Goal: Find specific page/section: Find specific page/section

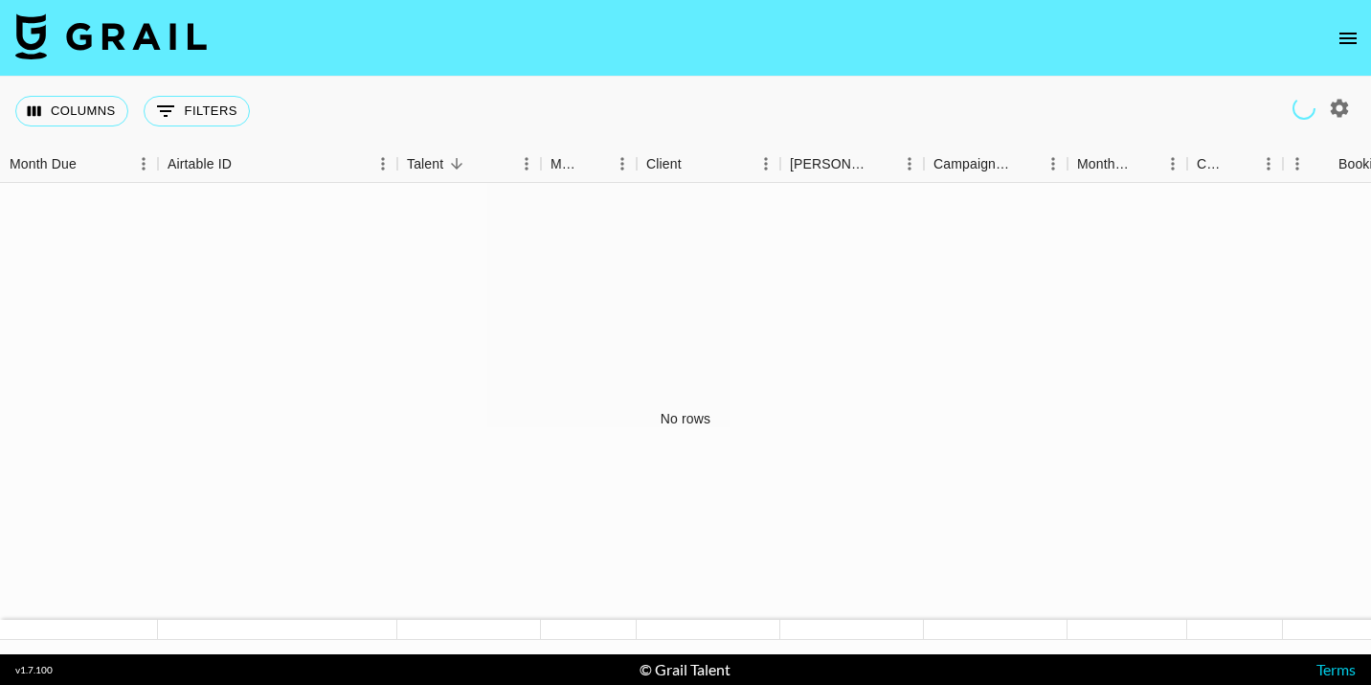
click at [1349, 35] on icon "open drawer" at bounding box center [1348, 38] width 23 height 23
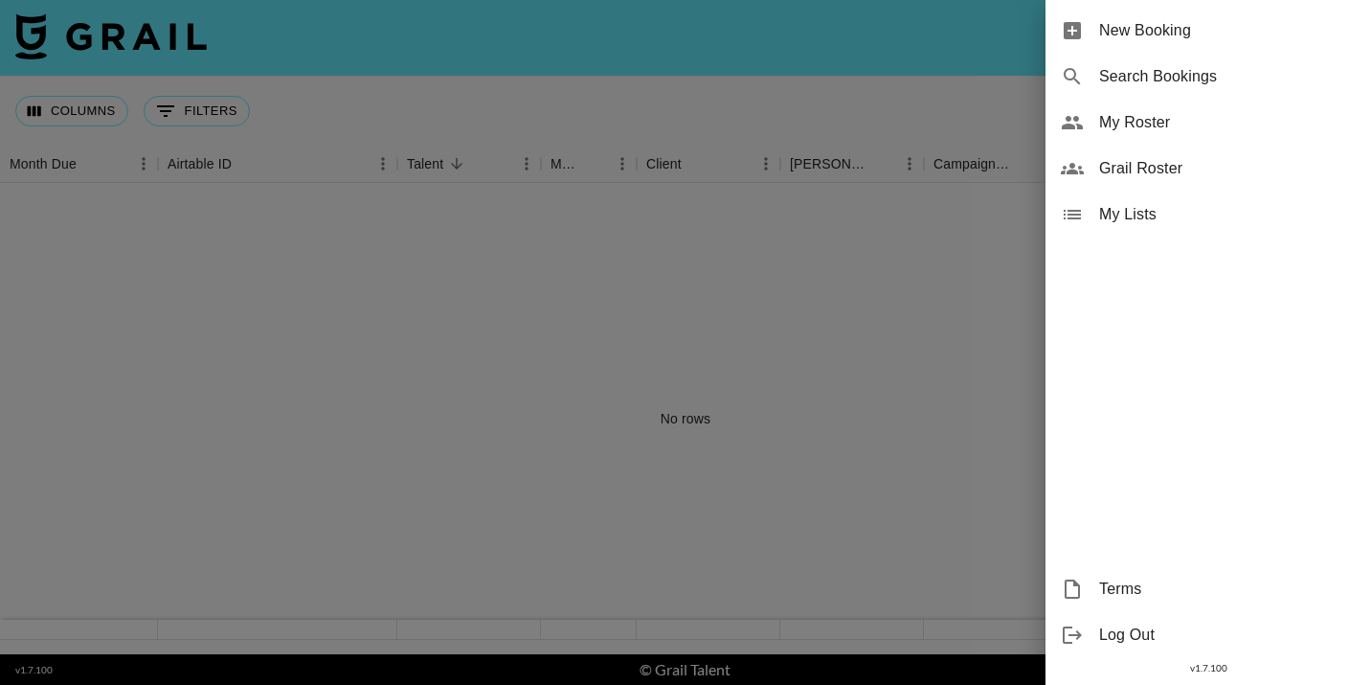
click at [1166, 161] on span "Grail Roster" at bounding box center [1227, 168] width 257 height 23
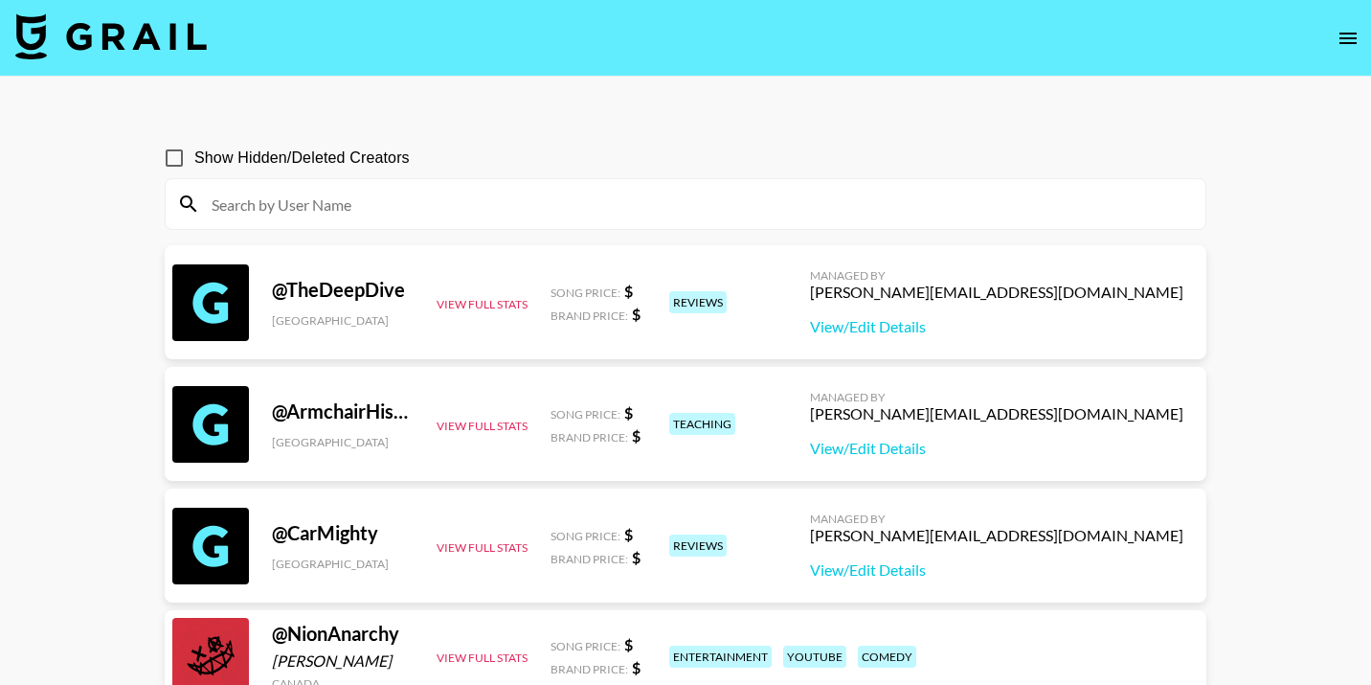
click at [516, 202] on input at bounding box center [697, 204] width 994 height 31
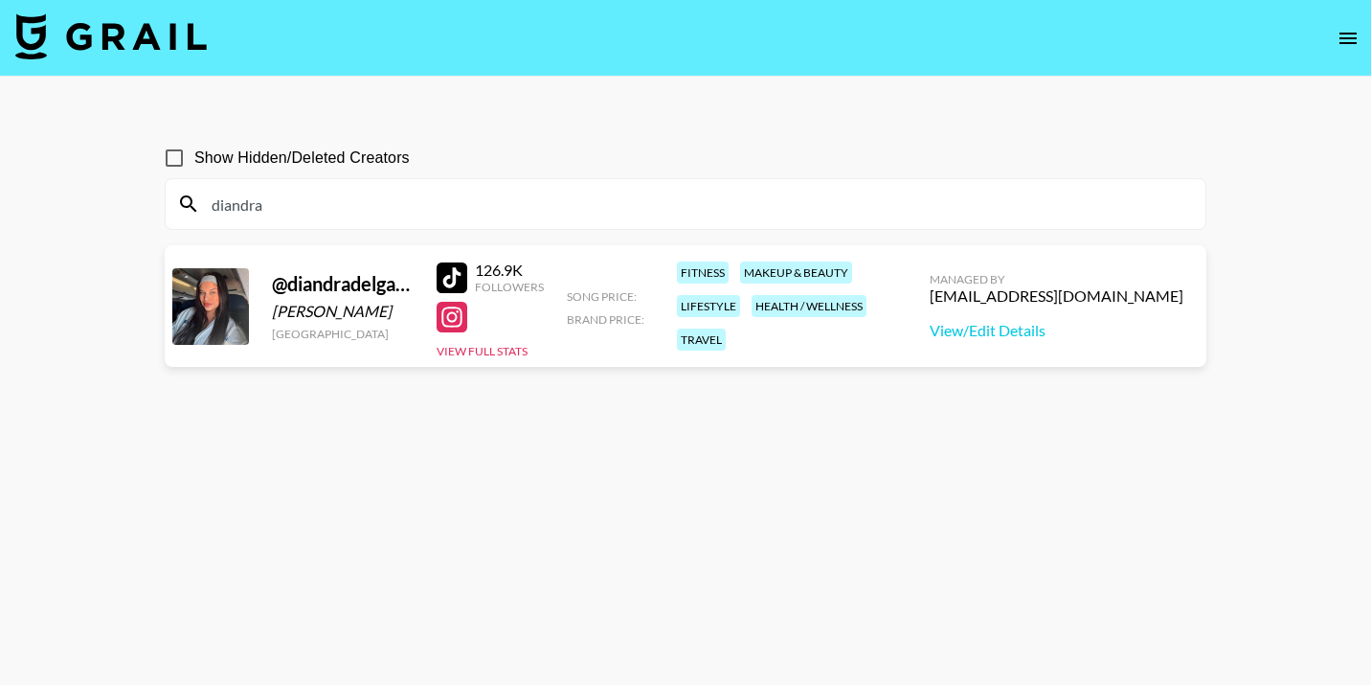
click at [891, 322] on div "fitness makeup & beauty lifestyle health / wellness travel" at bounding box center [781, 306] width 220 height 101
click at [1000, 337] on div "@ diandradelgado_ [PERSON_NAME] [GEOGRAPHIC_DATA] 126.9K Followers View Full St…" at bounding box center [686, 306] width 1042 height 122
click at [493, 348] on button "View Full Stats" at bounding box center [482, 351] width 91 height 14
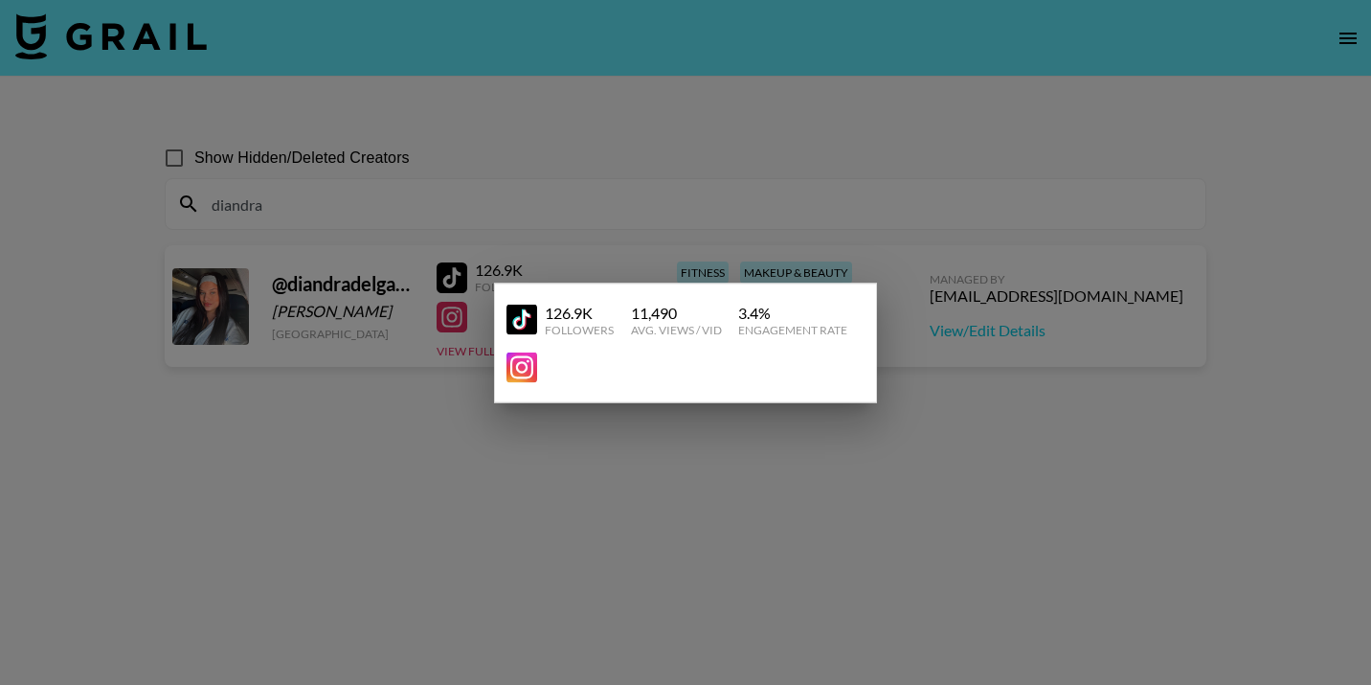
click at [352, 346] on div at bounding box center [685, 342] width 1371 height 685
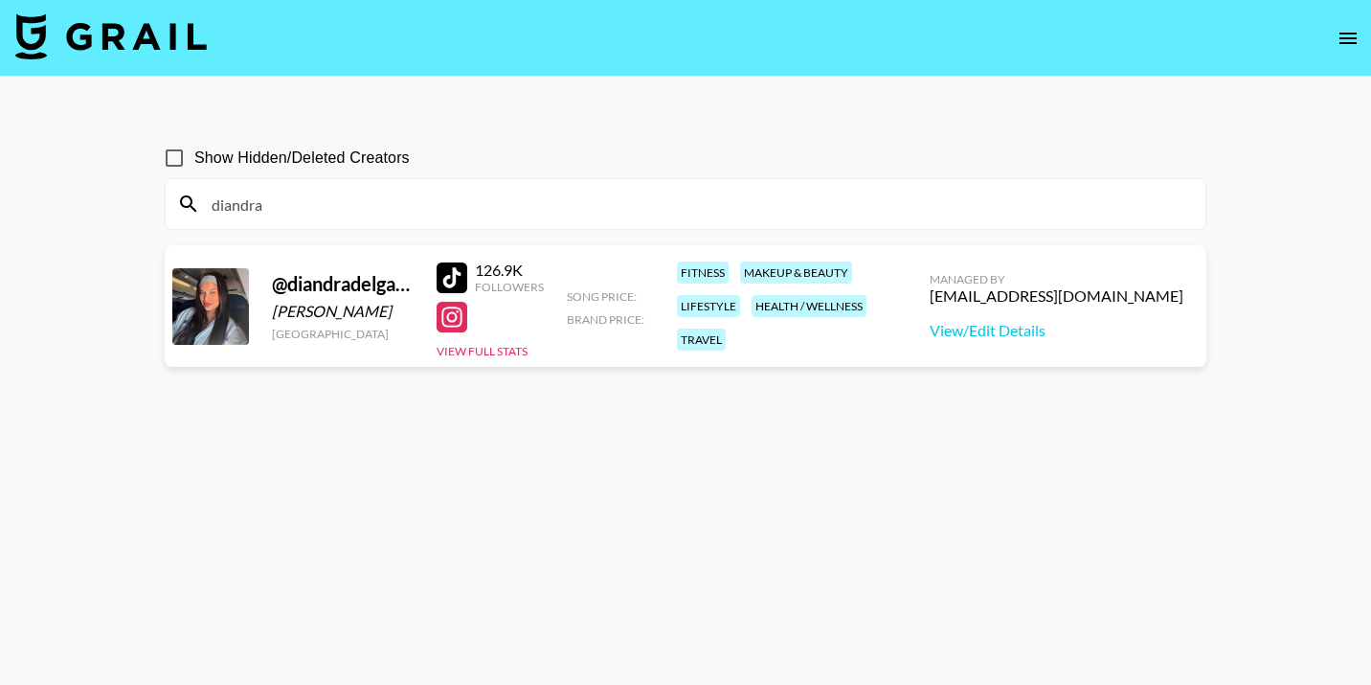
click at [1036, 319] on div "Managed By [EMAIL_ADDRESS][DOMAIN_NAME] View/Edit Details" at bounding box center [1056, 306] width 284 height 99
click at [1036, 325] on link "View/Edit Details" at bounding box center [1057, 330] width 254 height 19
click at [295, 205] on input "diandra" at bounding box center [697, 204] width 994 height 31
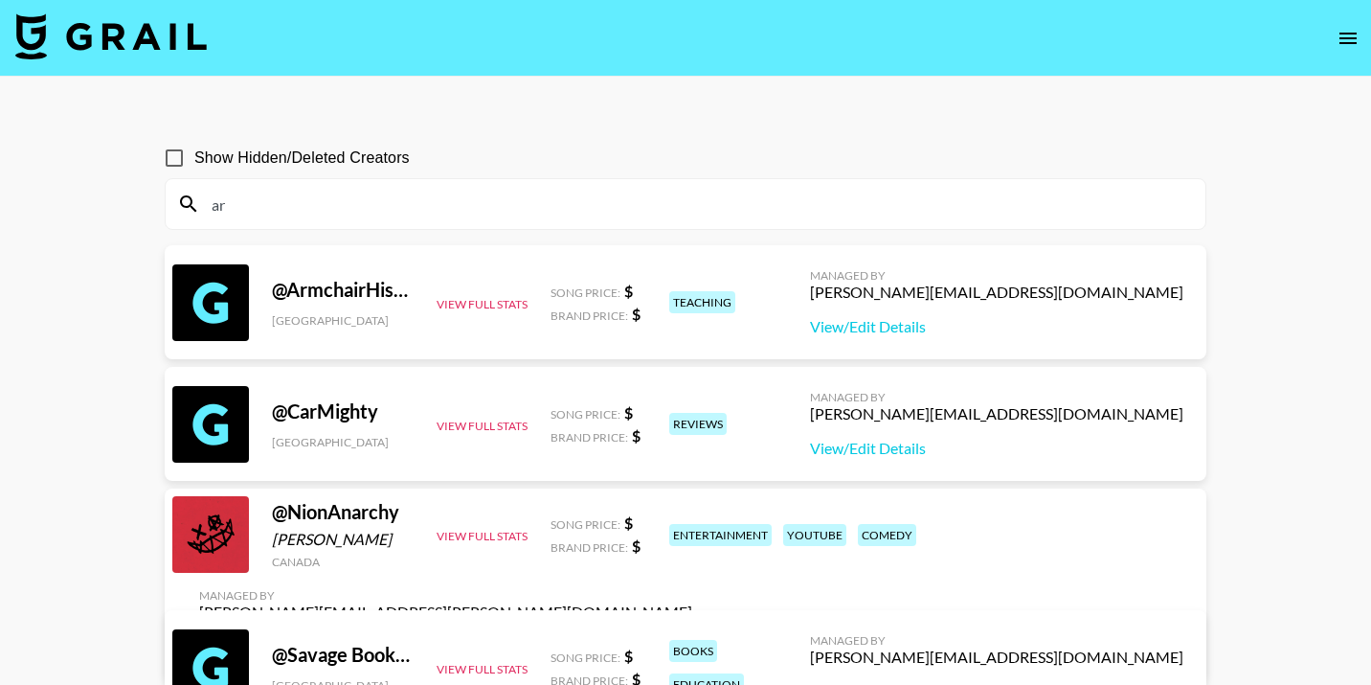
type input "a"
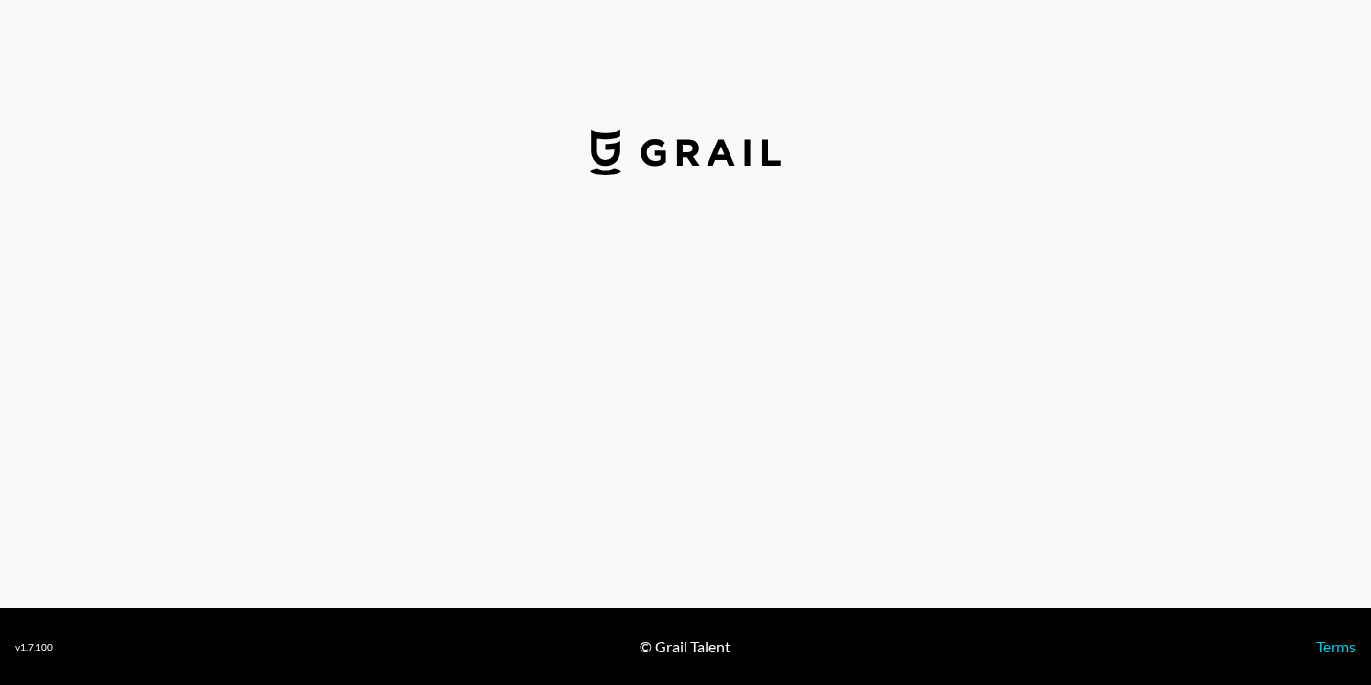
select select "USD"
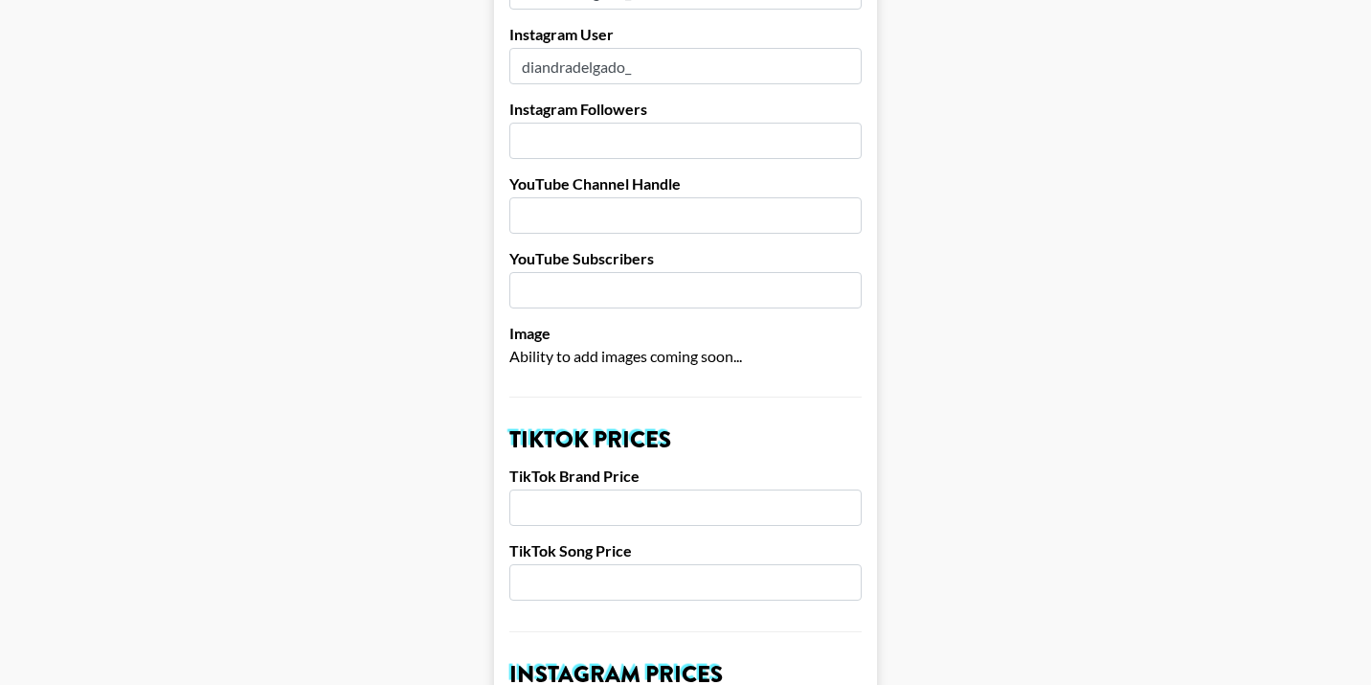
scroll to position [327, 0]
